Goal: Check status: Check status

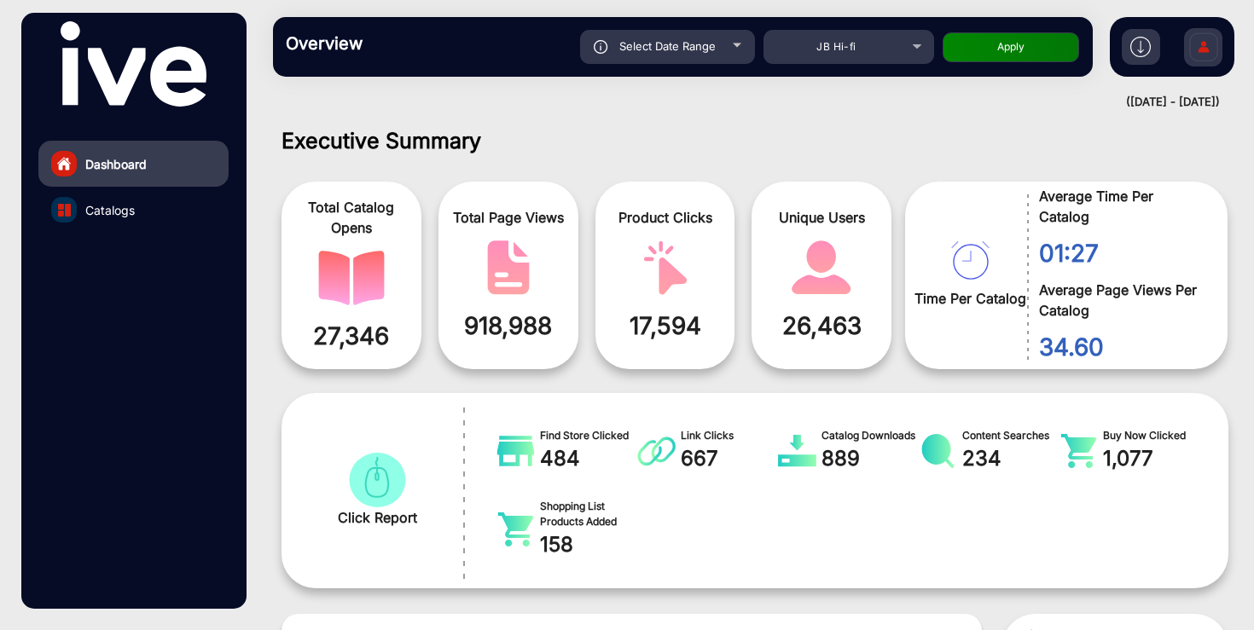
scroll to position [13, 0]
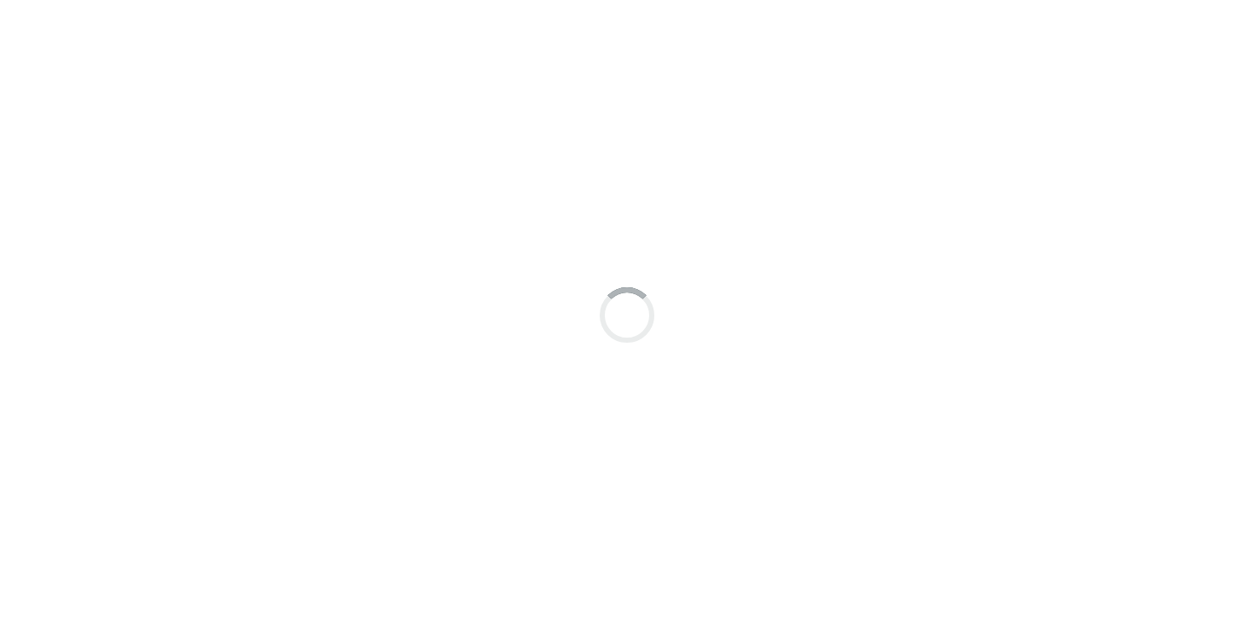
scroll to position [13, 0]
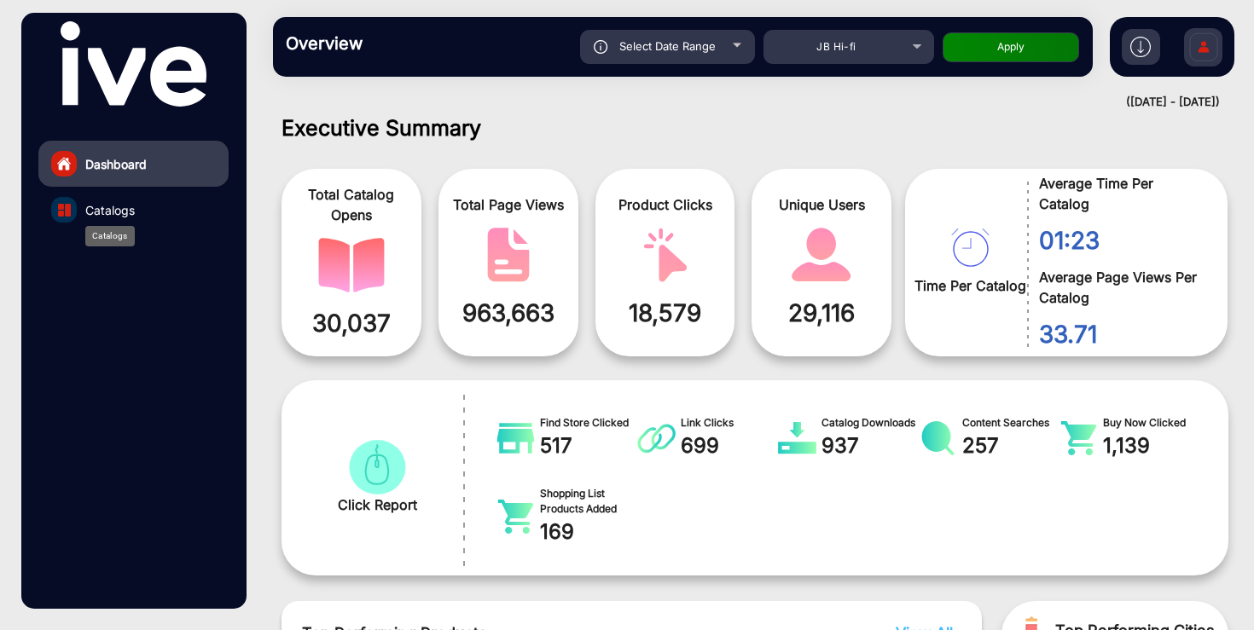
click at [127, 206] on span "Catalogs" at bounding box center [109, 210] width 49 height 18
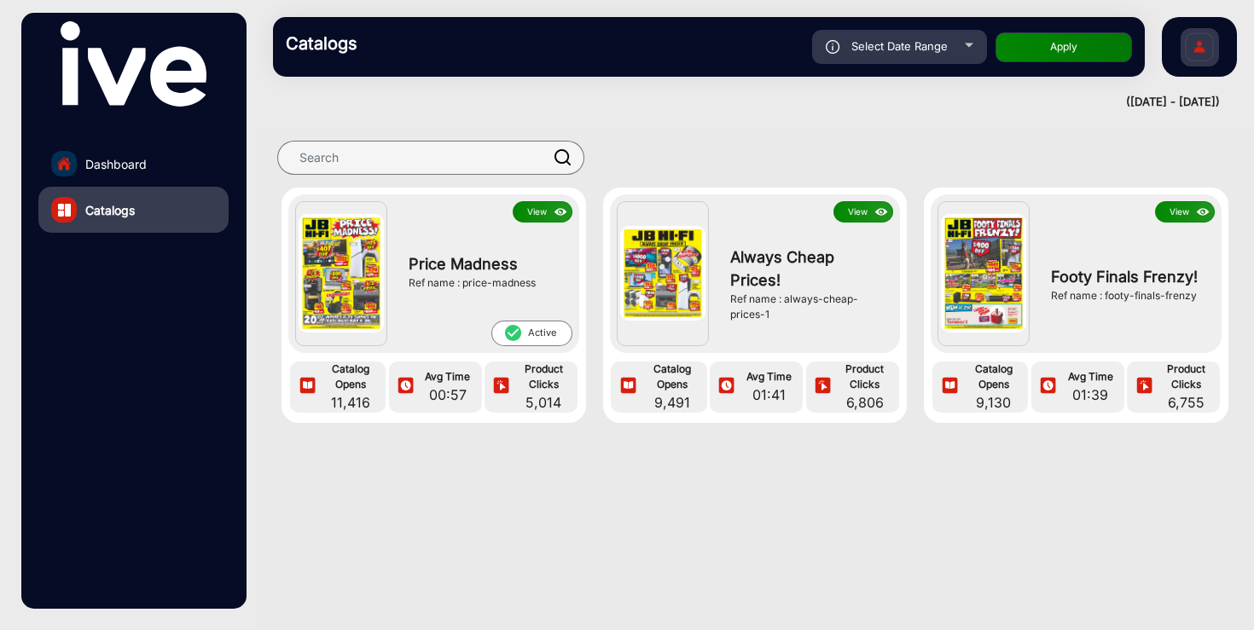
click at [537, 209] on button "View" at bounding box center [543, 211] width 60 height 21
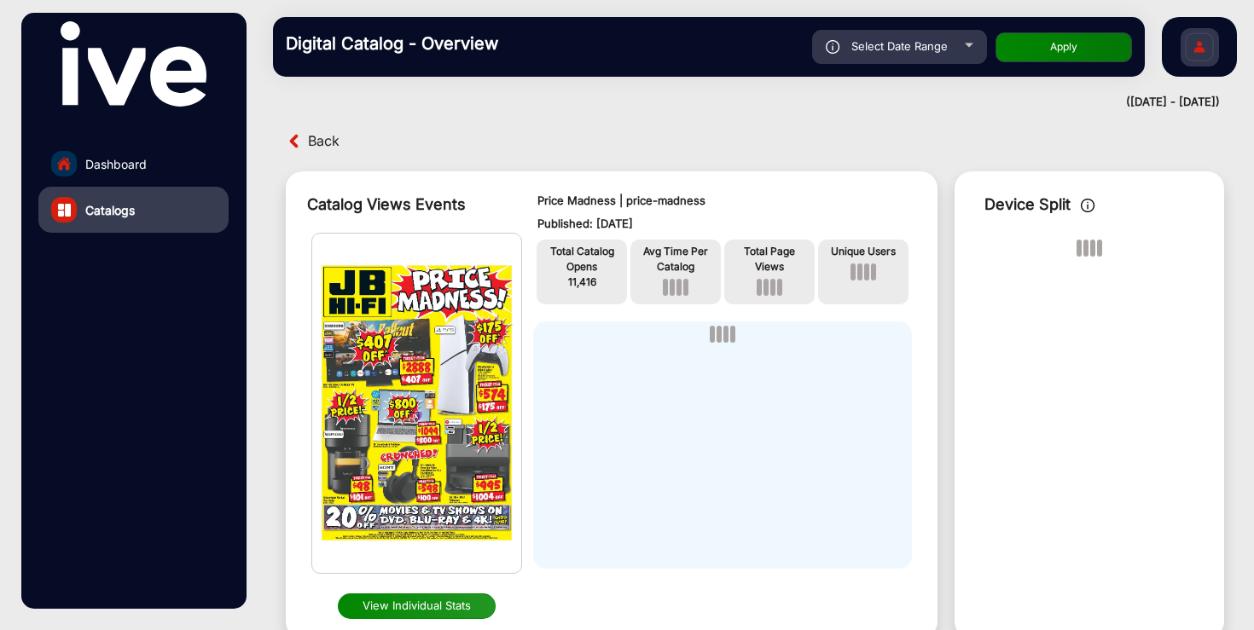
scroll to position [13, 0]
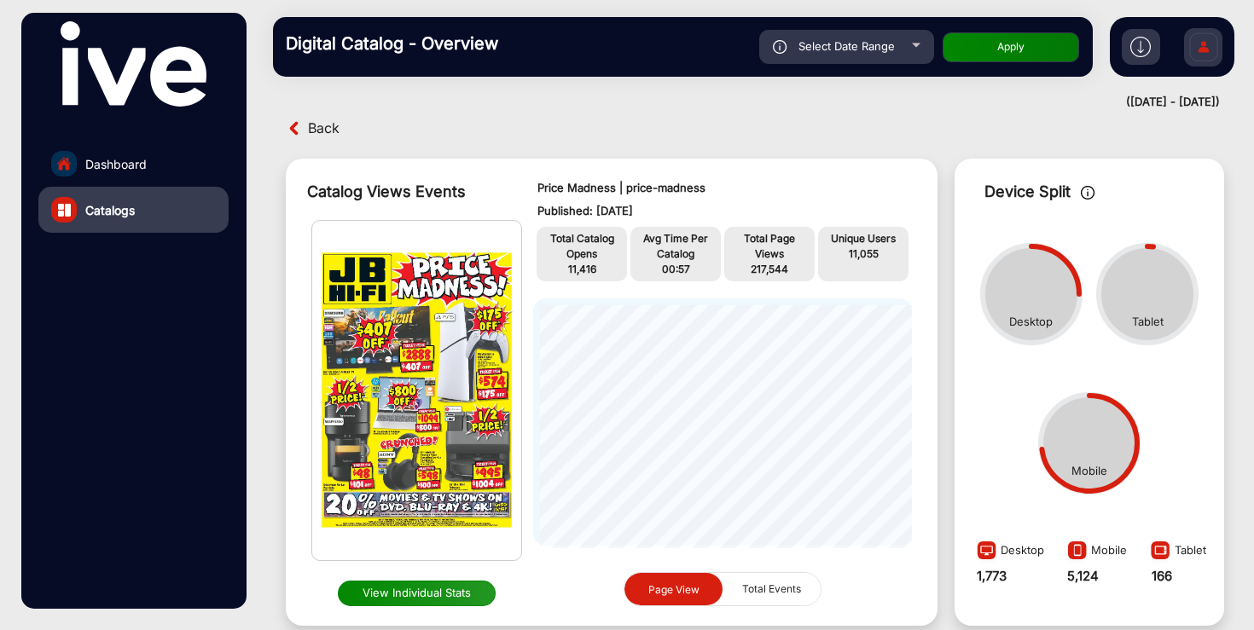
click at [786, 587] on span "Total Events" at bounding box center [771, 589] width 79 height 32
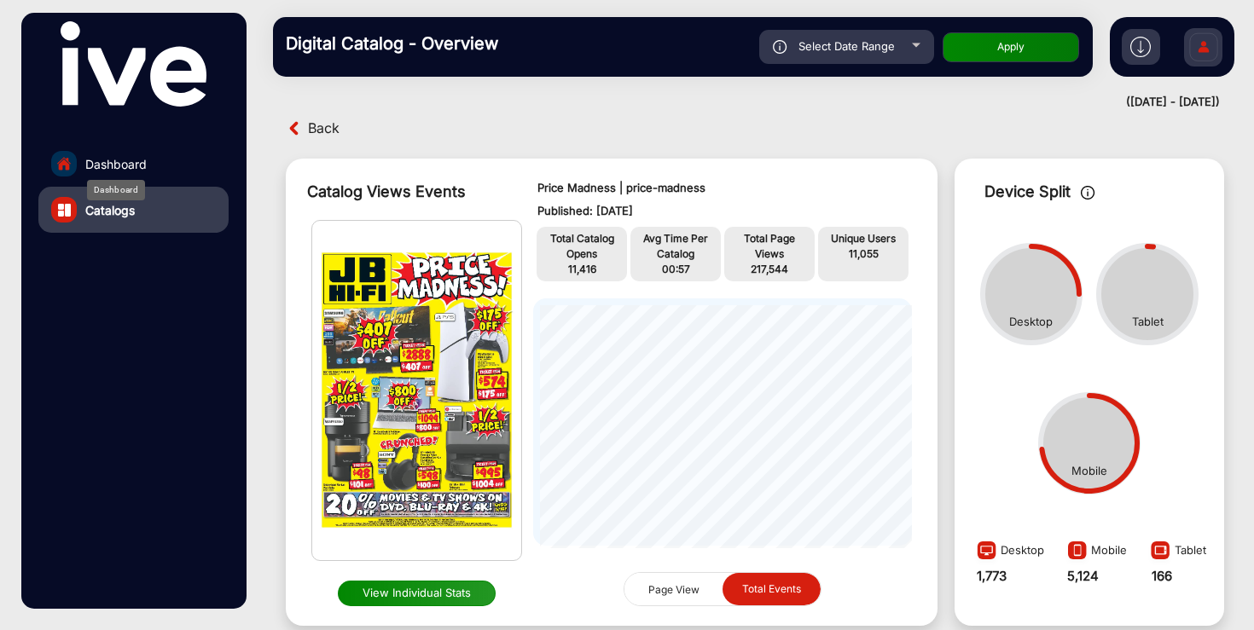
click at [143, 158] on span "Dashboard" at bounding box center [115, 164] width 61 height 18
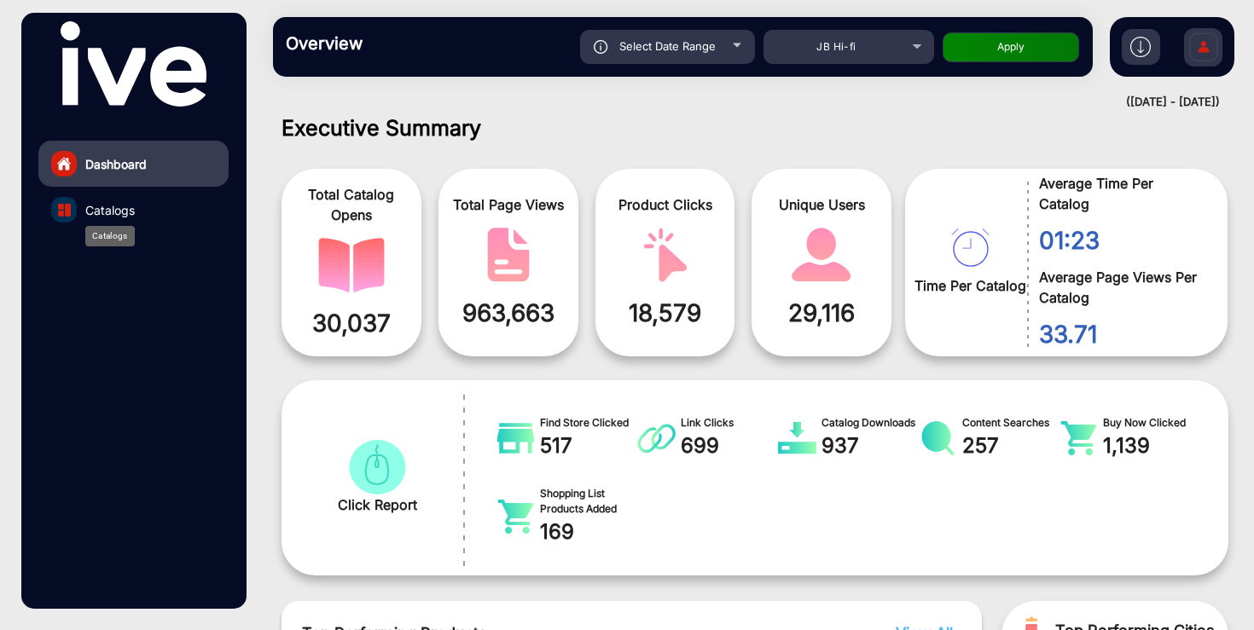
click at [133, 204] on span "Catalogs" at bounding box center [109, 210] width 49 height 18
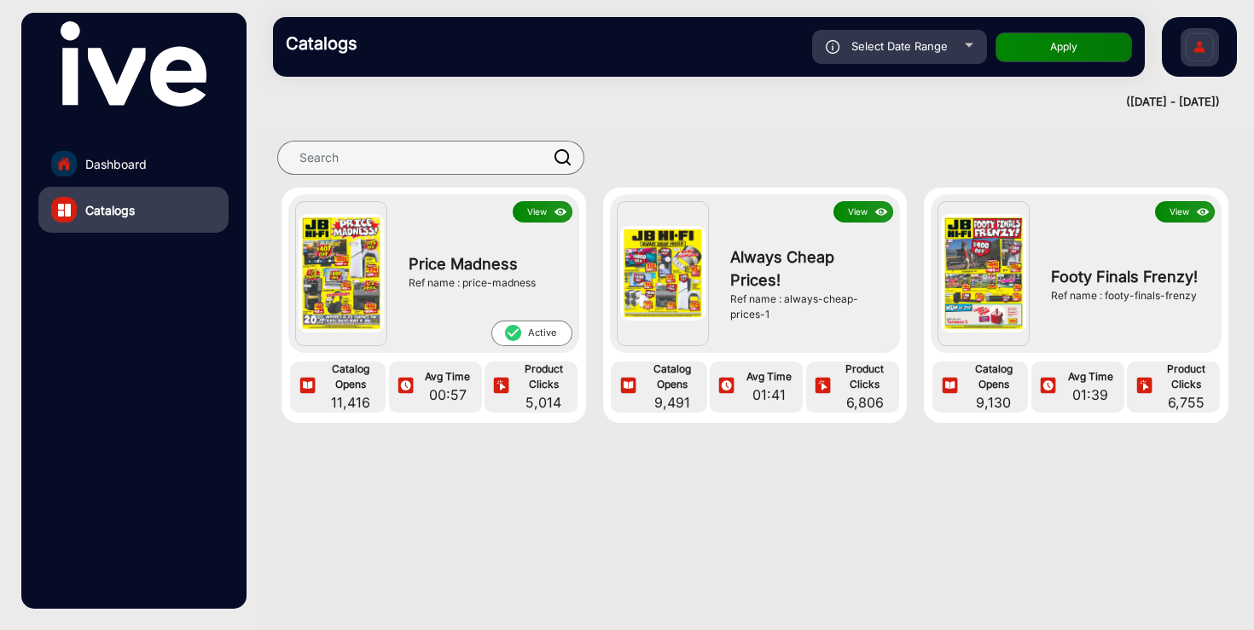
click at [854, 208] on button "View" at bounding box center [863, 211] width 60 height 21
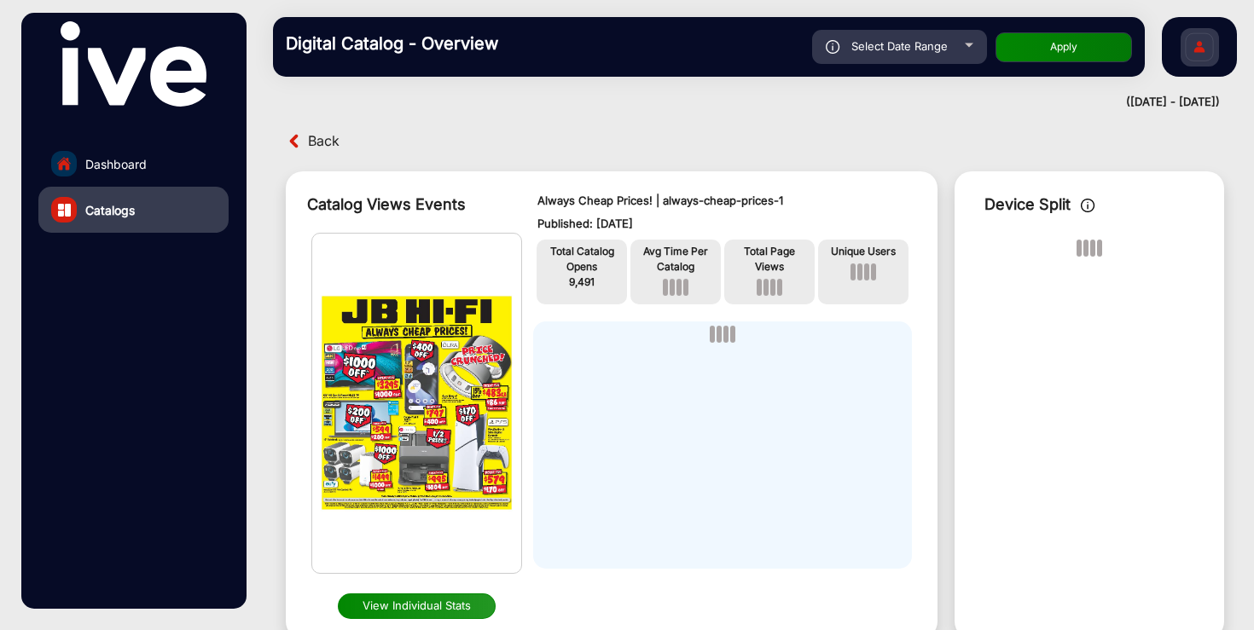
scroll to position [13, 0]
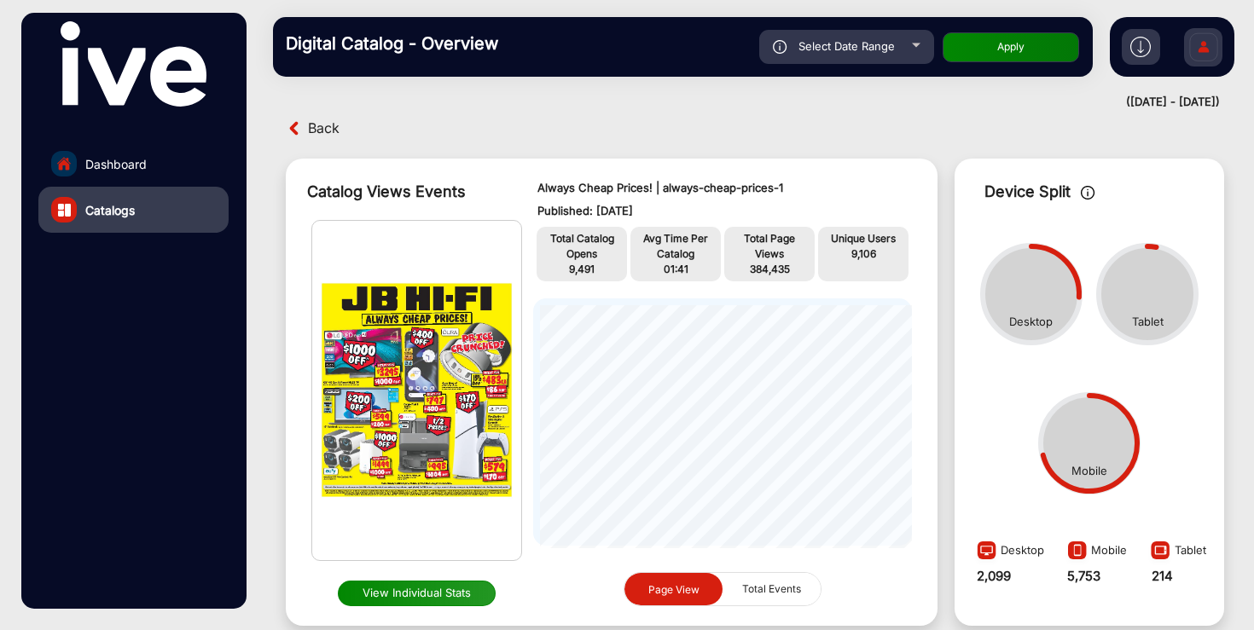
click at [431, 374] on img at bounding box center [416, 391] width 209 height 340
click at [408, 599] on button "View Individual Stats" at bounding box center [417, 594] width 159 height 26
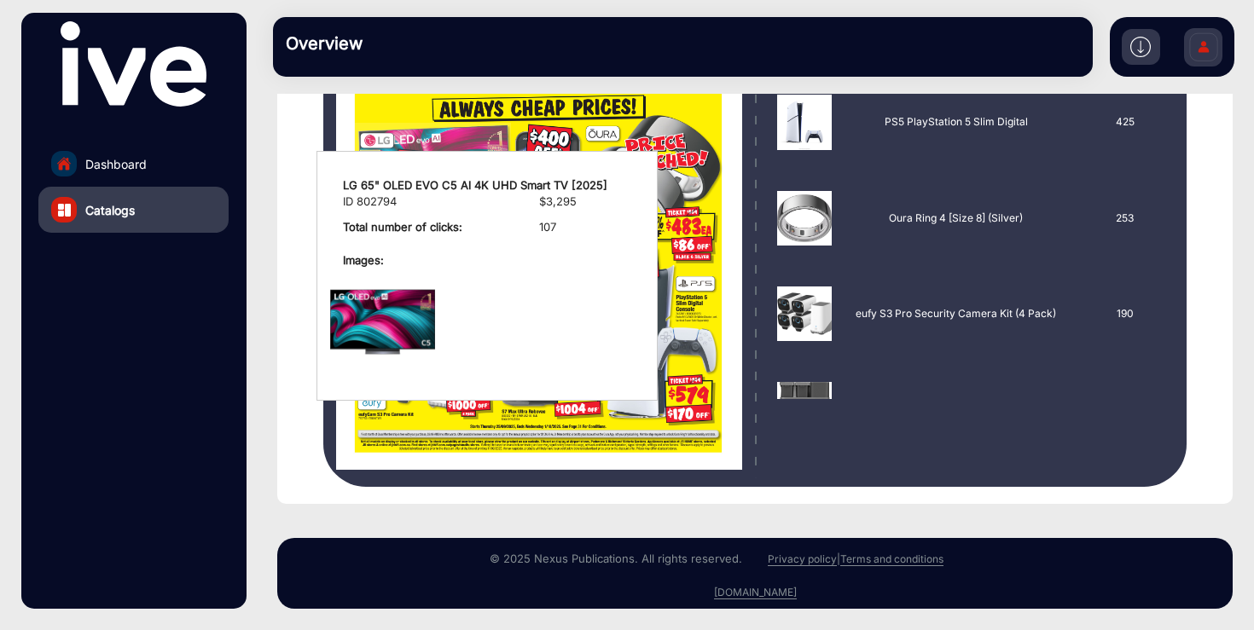
scroll to position [287, 0]
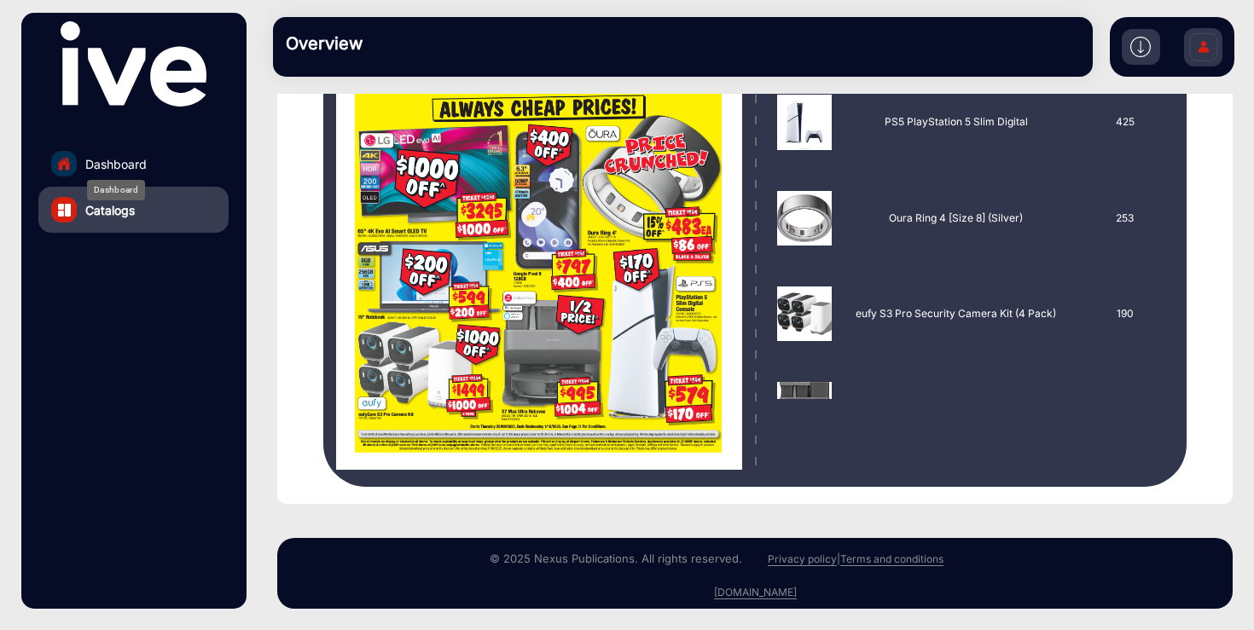
click at [137, 169] on span "Dashboard" at bounding box center [115, 164] width 61 height 18
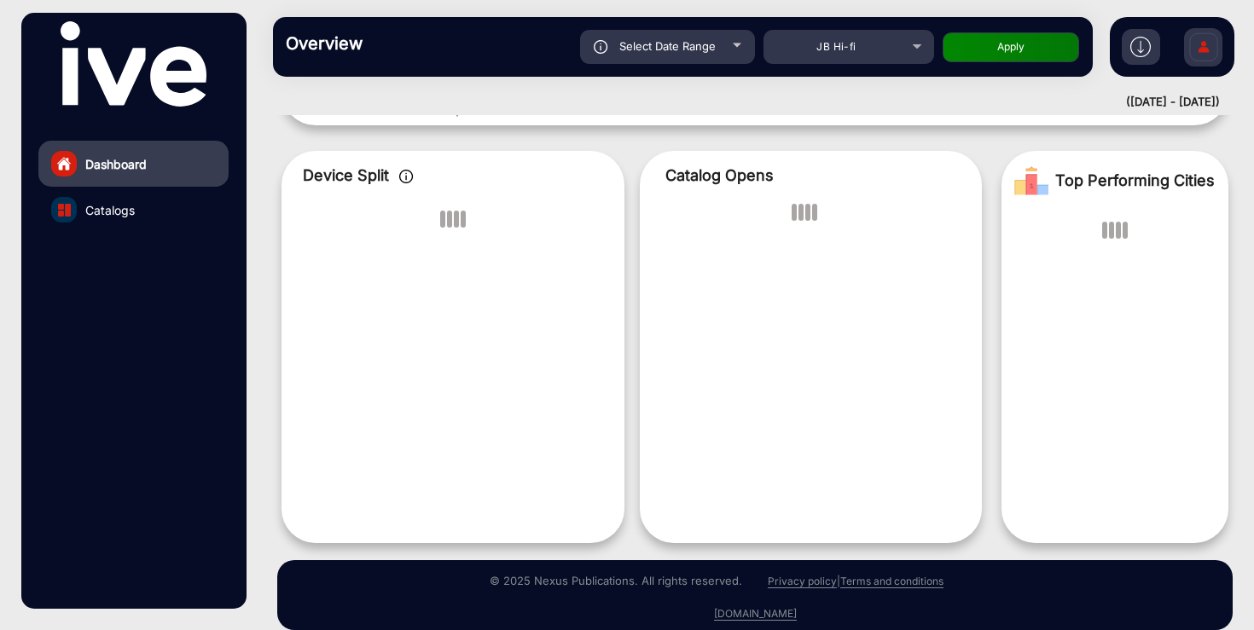
scroll to position [13, 0]
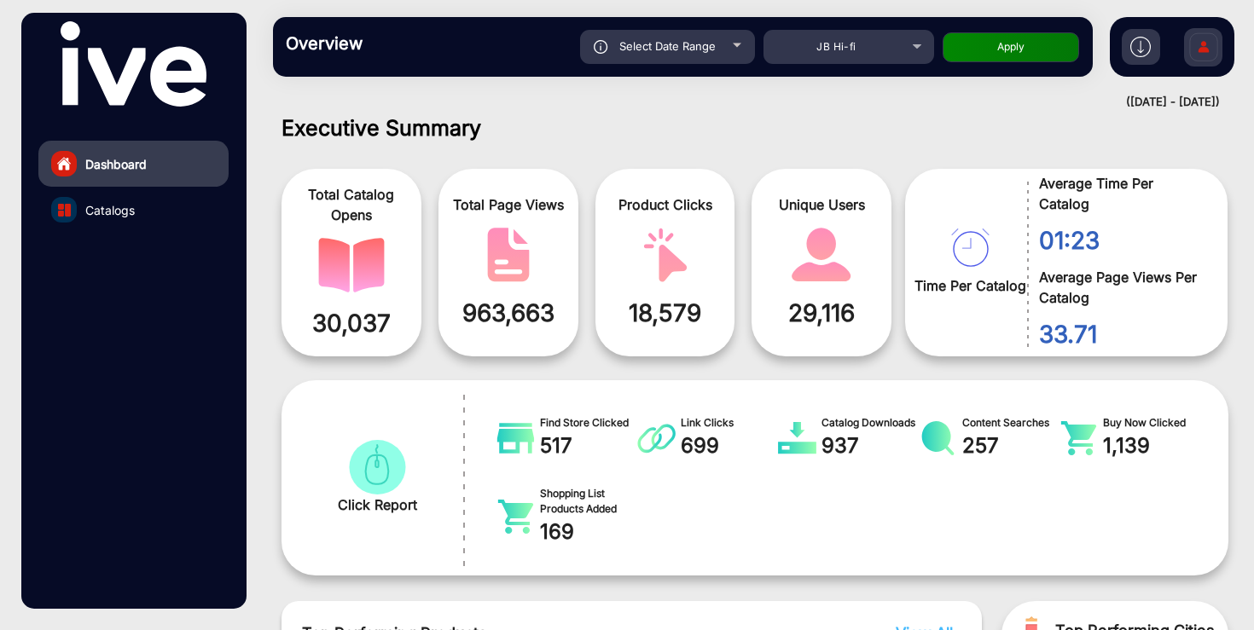
click at [149, 206] on link "Catalogs" at bounding box center [133, 210] width 190 height 46
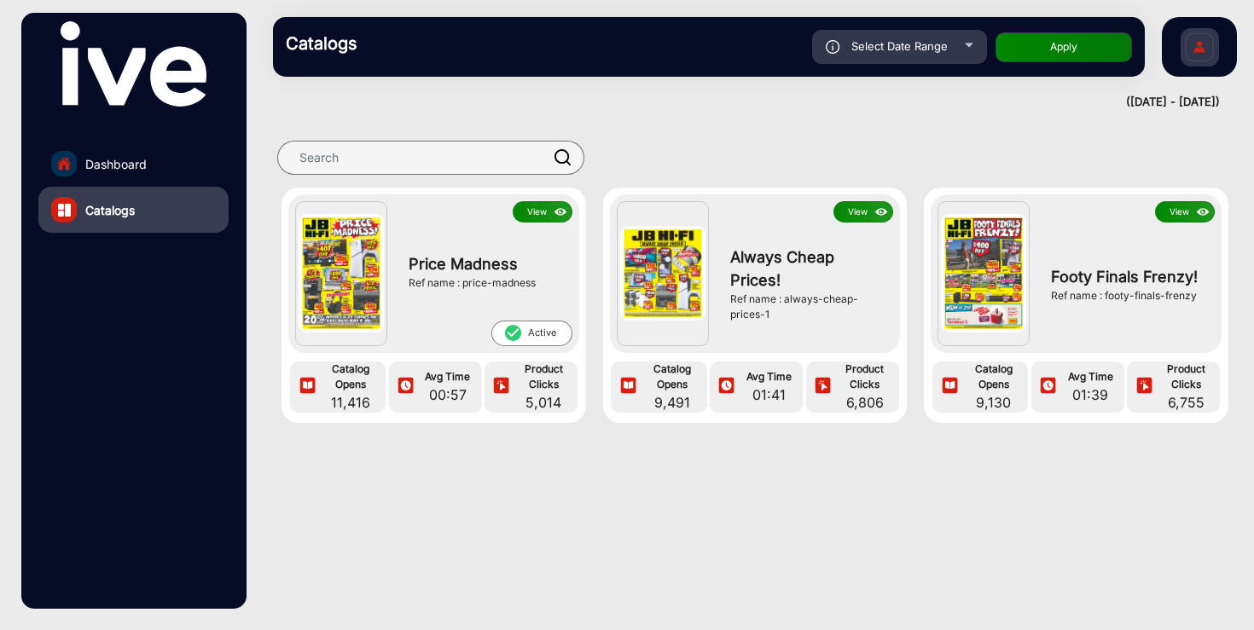
click at [1173, 207] on button "View" at bounding box center [1185, 211] width 60 height 21
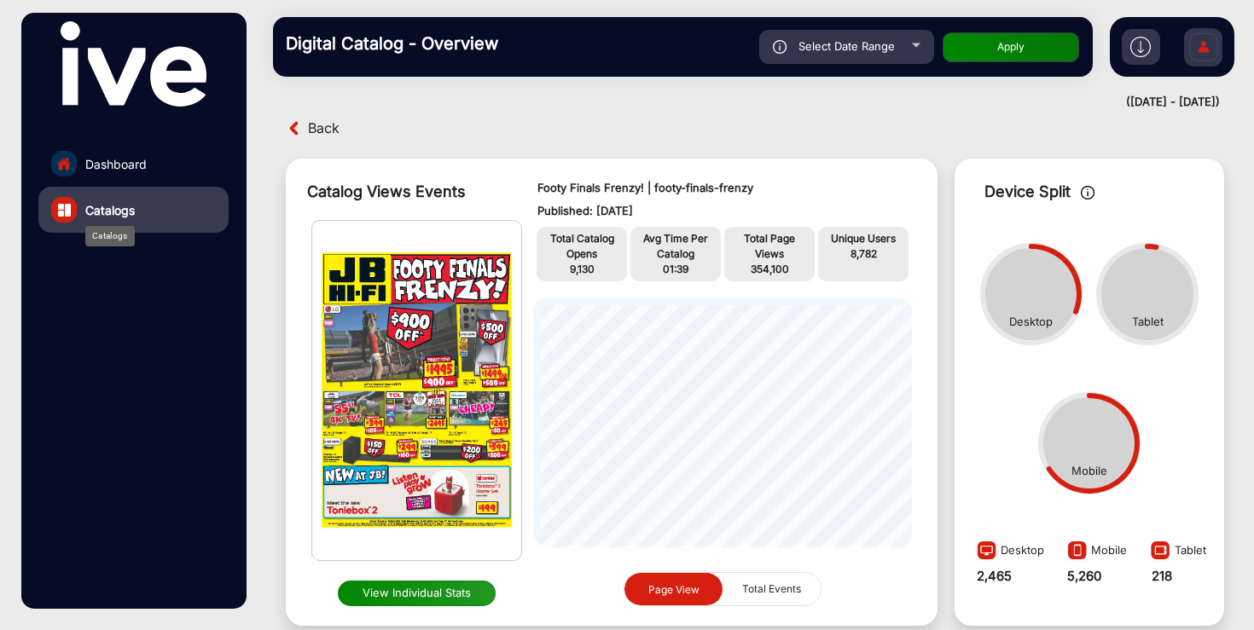
click at [123, 214] on span "Catalogs" at bounding box center [109, 210] width 49 height 18
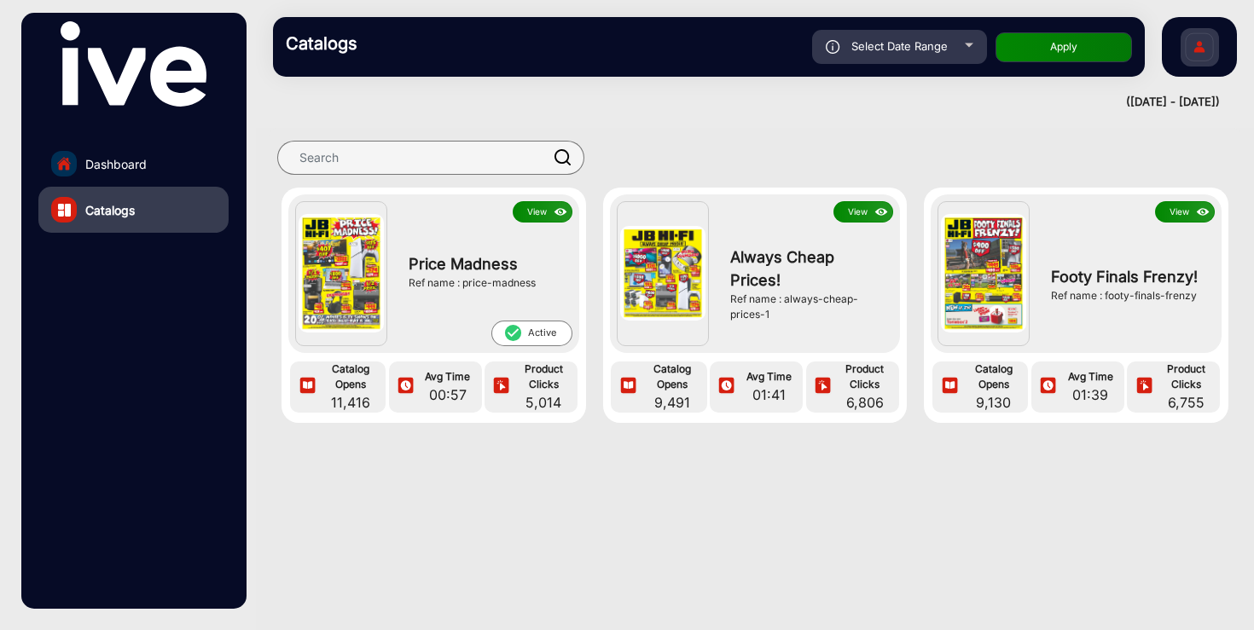
click at [536, 208] on button "View" at bounding box center [543, 211] width 60 height 21
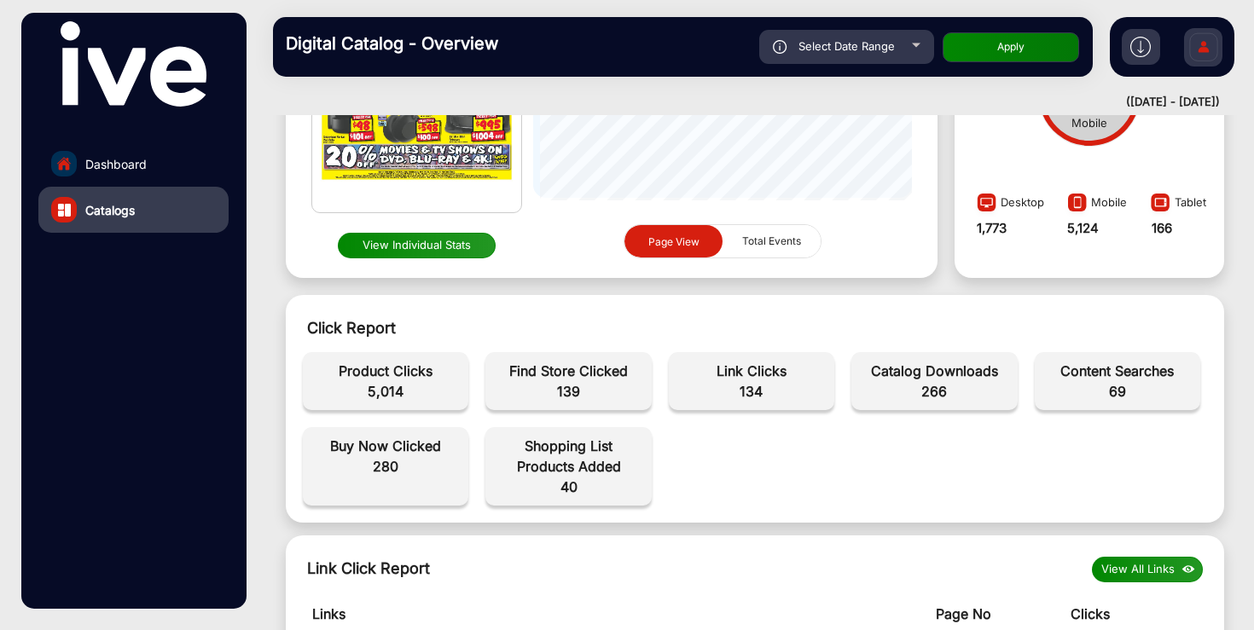
scroll to position [316, 0]
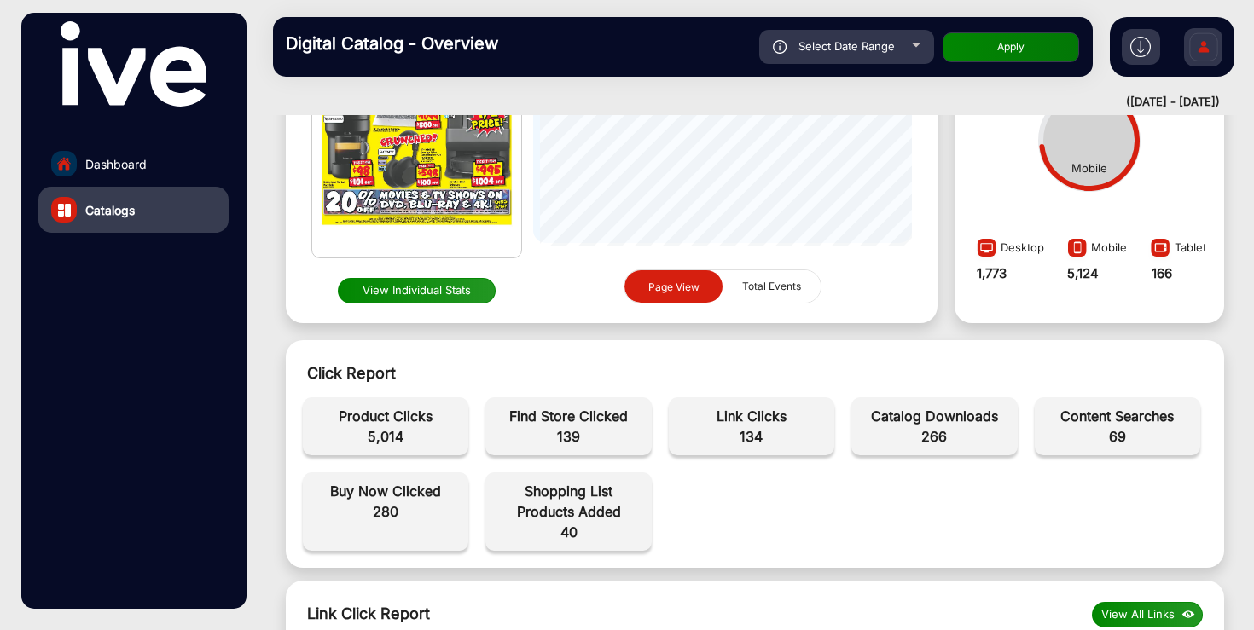
click at [160, 164] on link "Dashboard" at bounding box center [133, 164] width 190 height 46
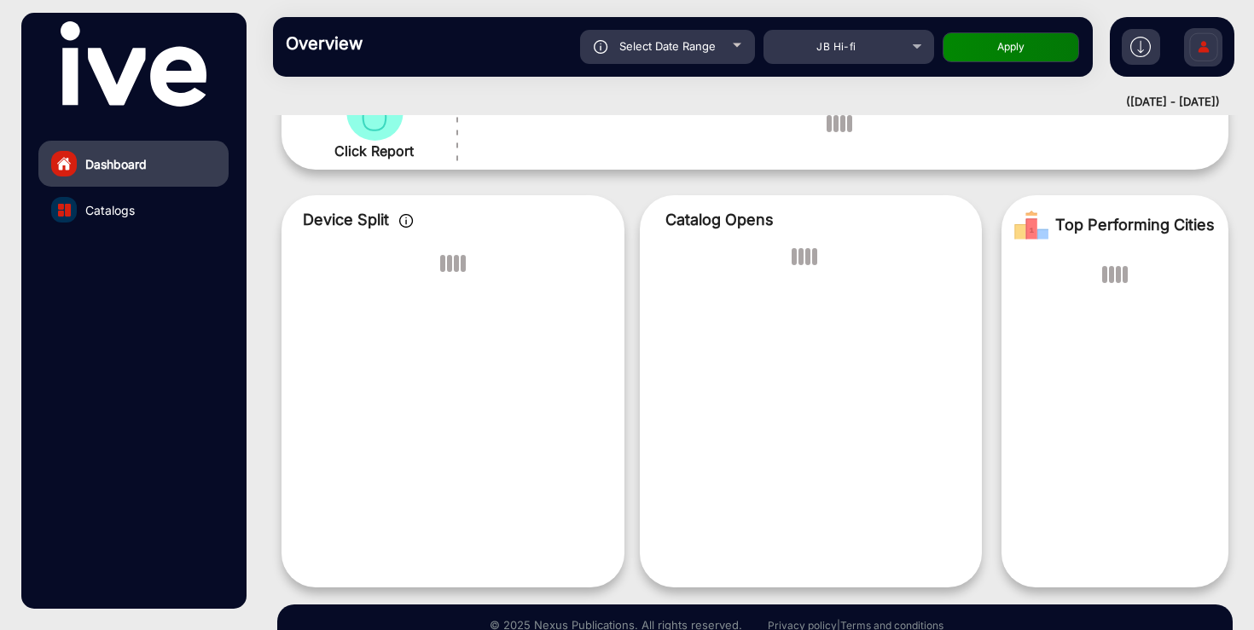
scroll to position [13, 0]
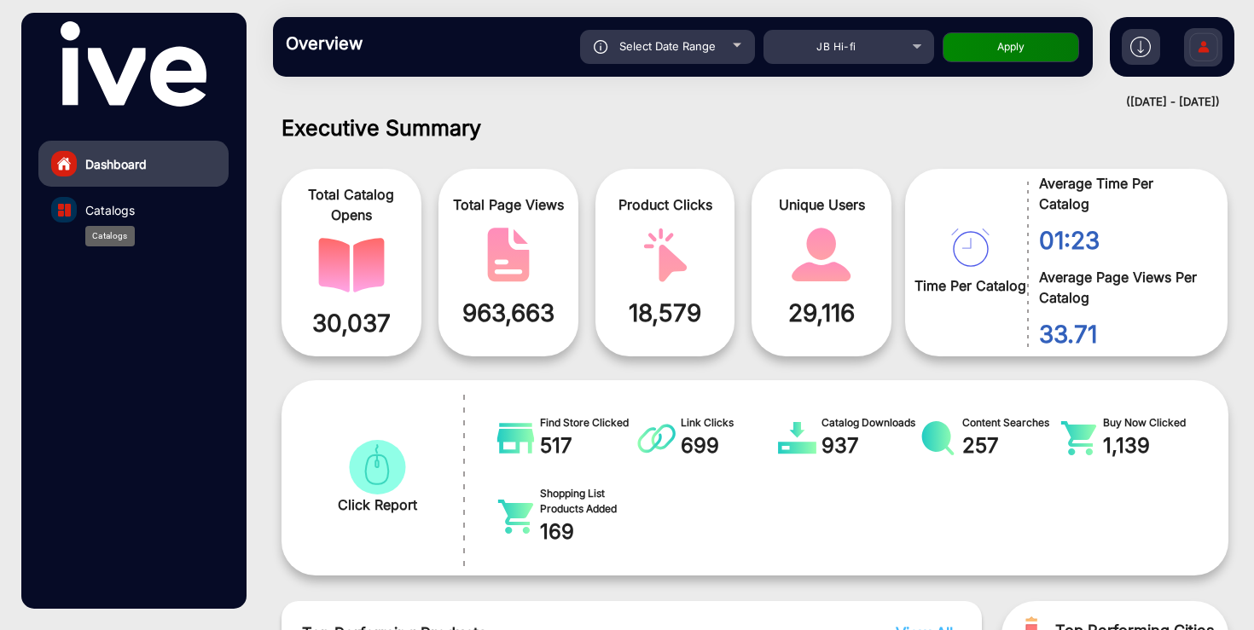
click at [107, 214] on span "Catalogs" at bounding box center [109, 210] width 49 height 18
